Goal: Information Seeking & Learning: Learn about a topic

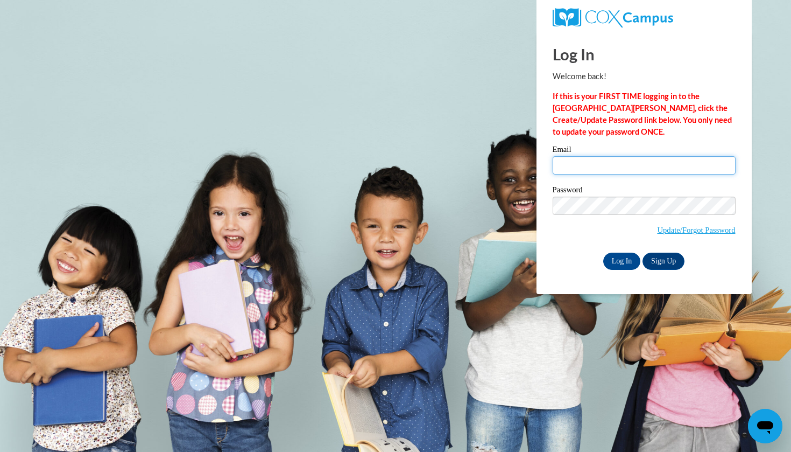
type input "kmiller15@daltonstate.edu"
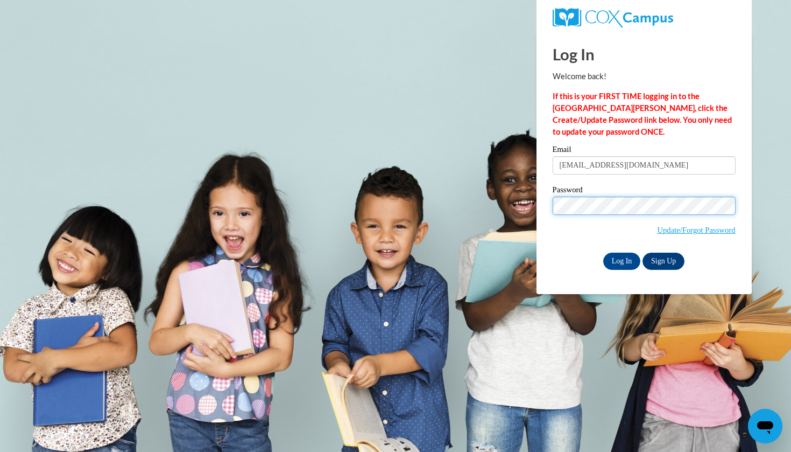
click at [621, 259] on input "Log In" at bounding box center [623, 261] width 38 height 17
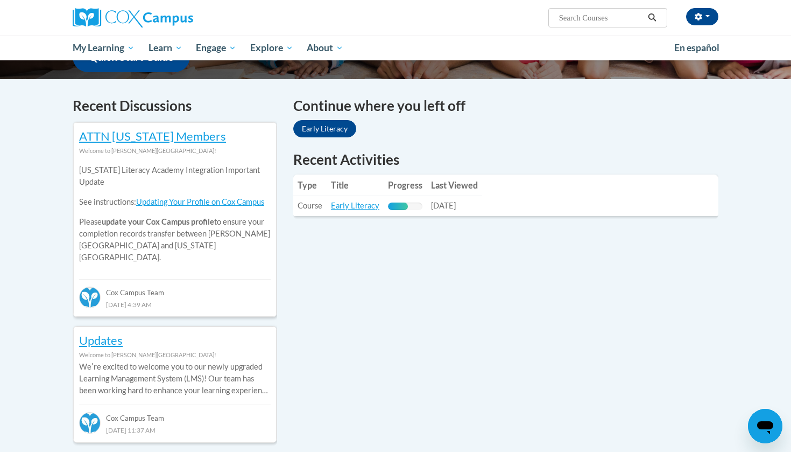
scroll to position [304, 0]
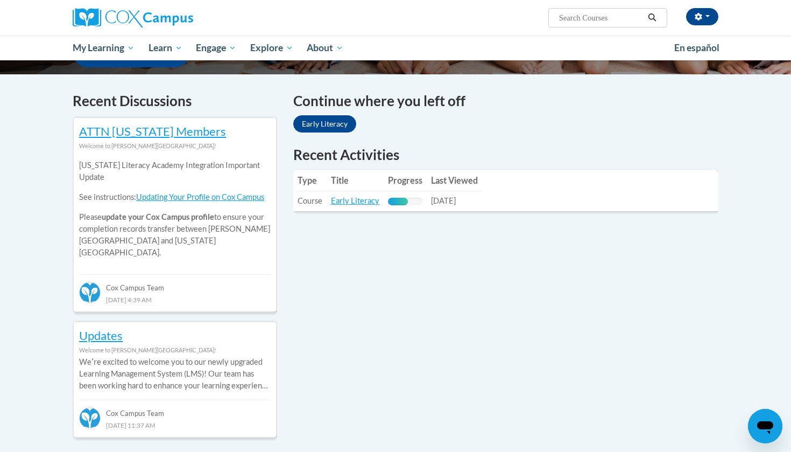
click at [337, 122] on link "Early Literacy" at bounding box center [324, 123] width 63 height 17
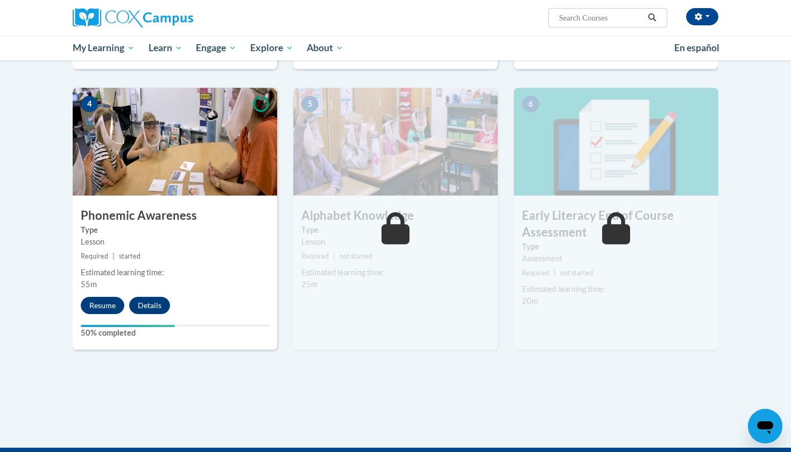
scroll to position [492, 0]
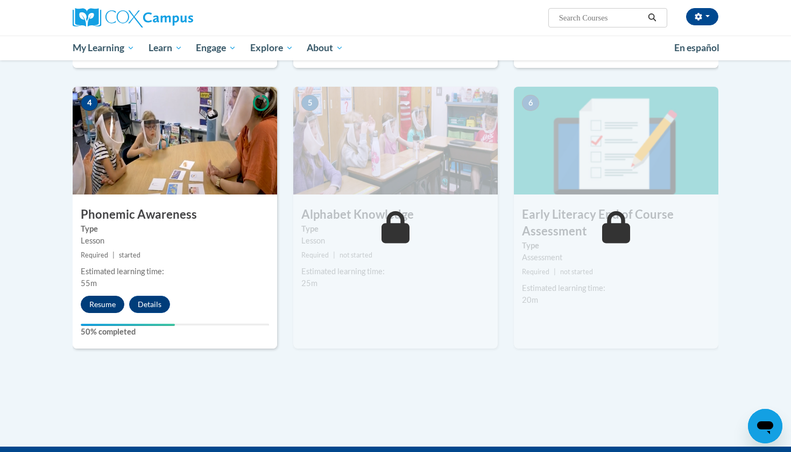
click at [108, 305] on button "Resume" at bounding box center [103, 304] width 44 height 17
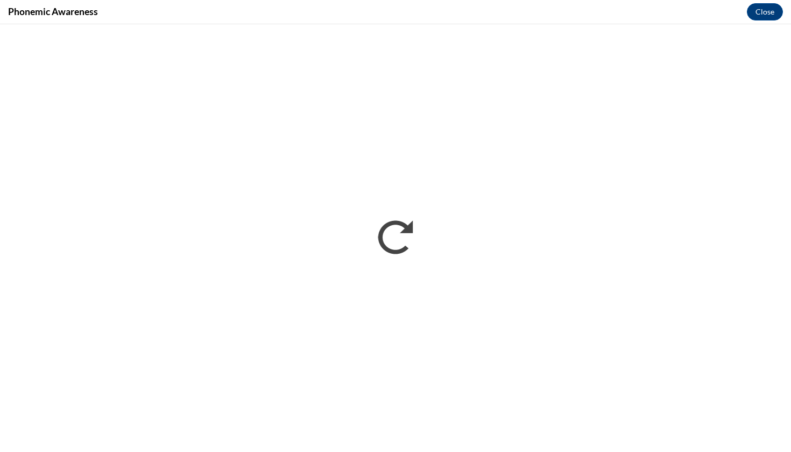
scroll to position [0, 0]
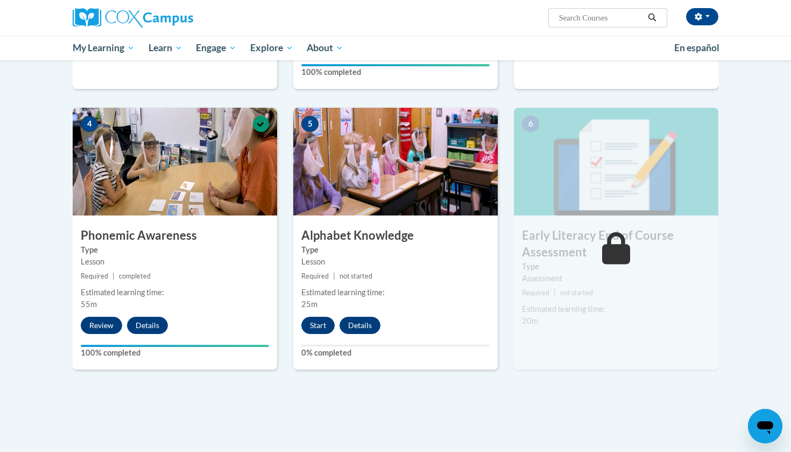
scroll to position [472, 0]
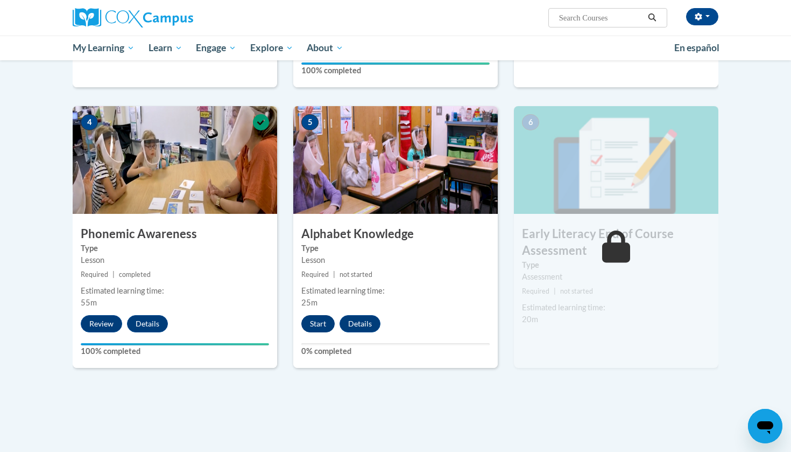
click at [319, 319] on button "Start" at bounding box center [318, 323] width 33 height 17
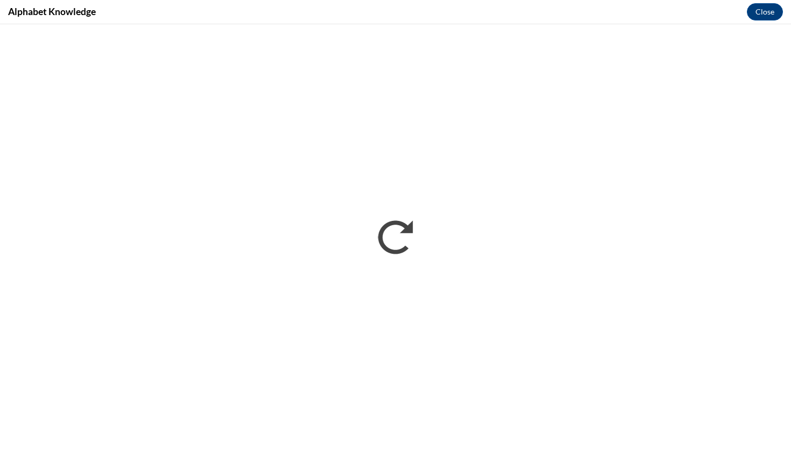
scroll to position [0, 0]
